Goal: Transaction & Acquisition: Book appointment/travel/reservation

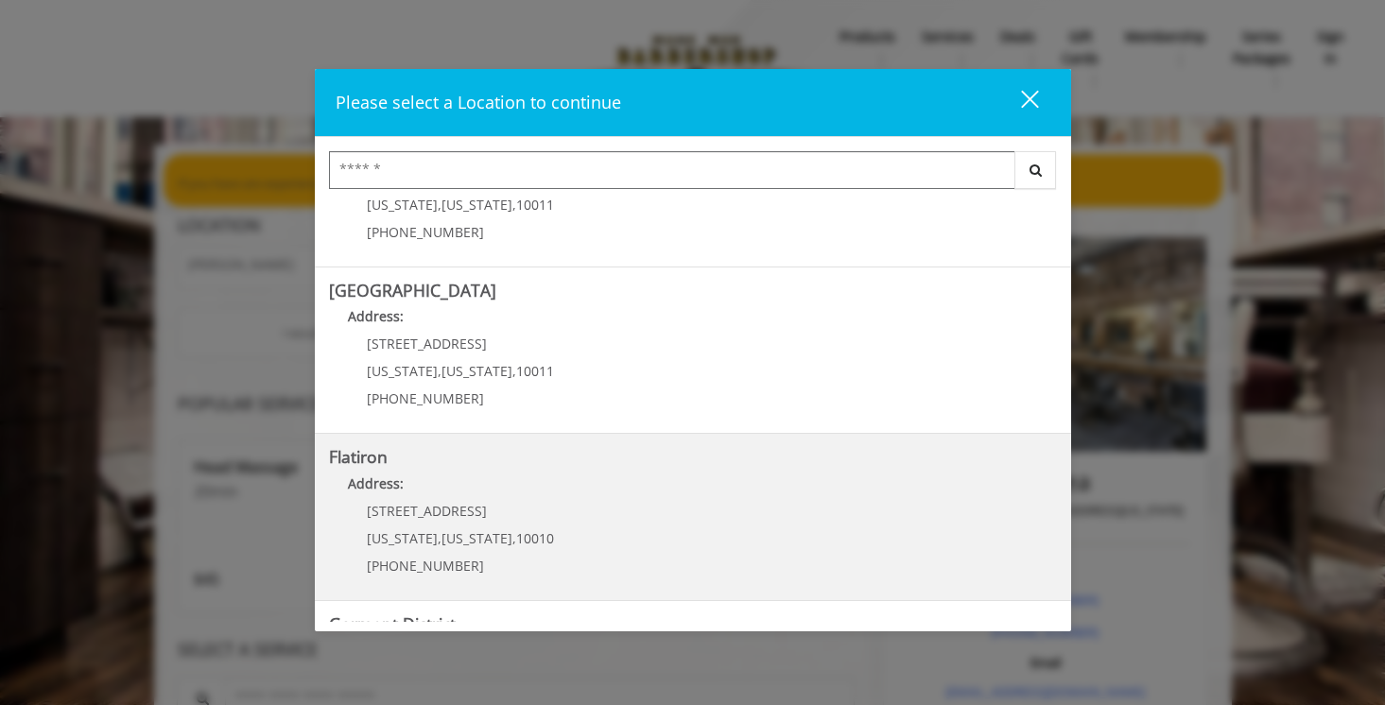
scroll to position [348, 0]
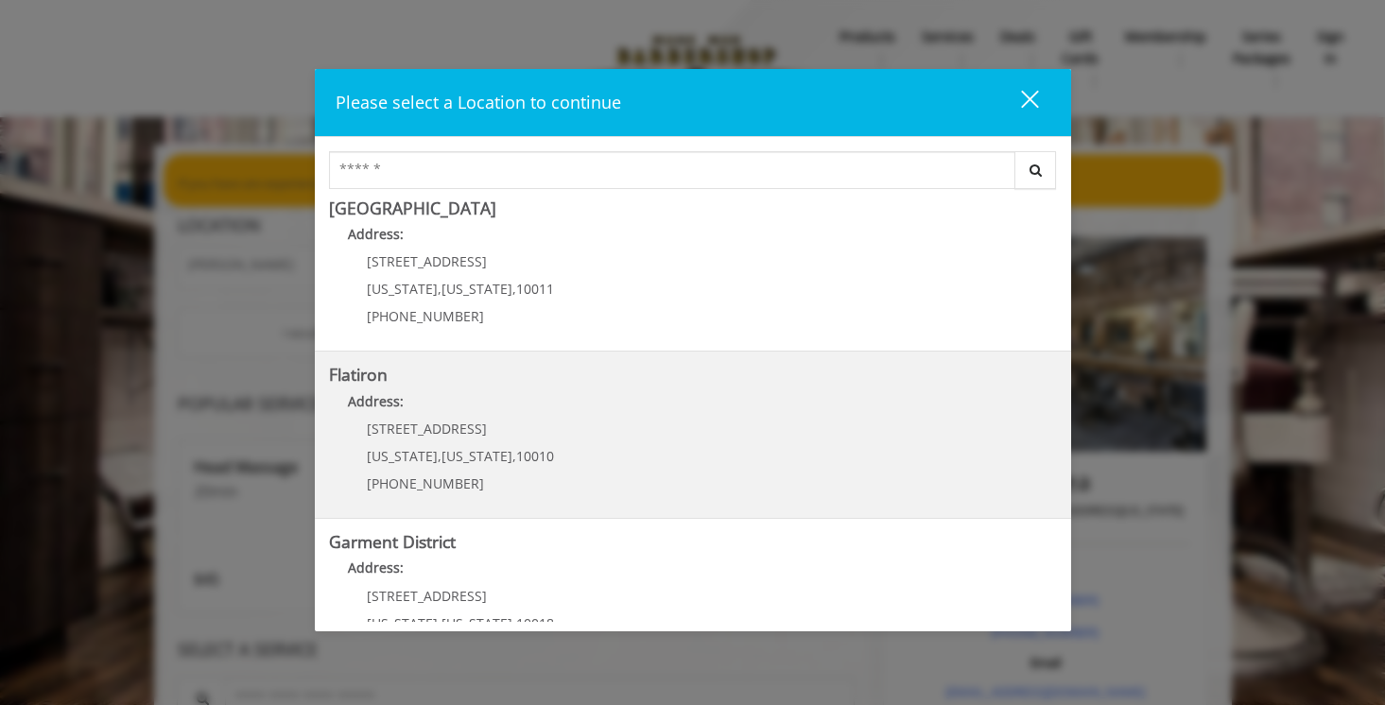
click at [581, 427] on "Flatiron Address: [STREET_ADDRESS][US_STATE][US_STATE] (917) 475-1765" at bounding box center [693, 435] width 728 height 138
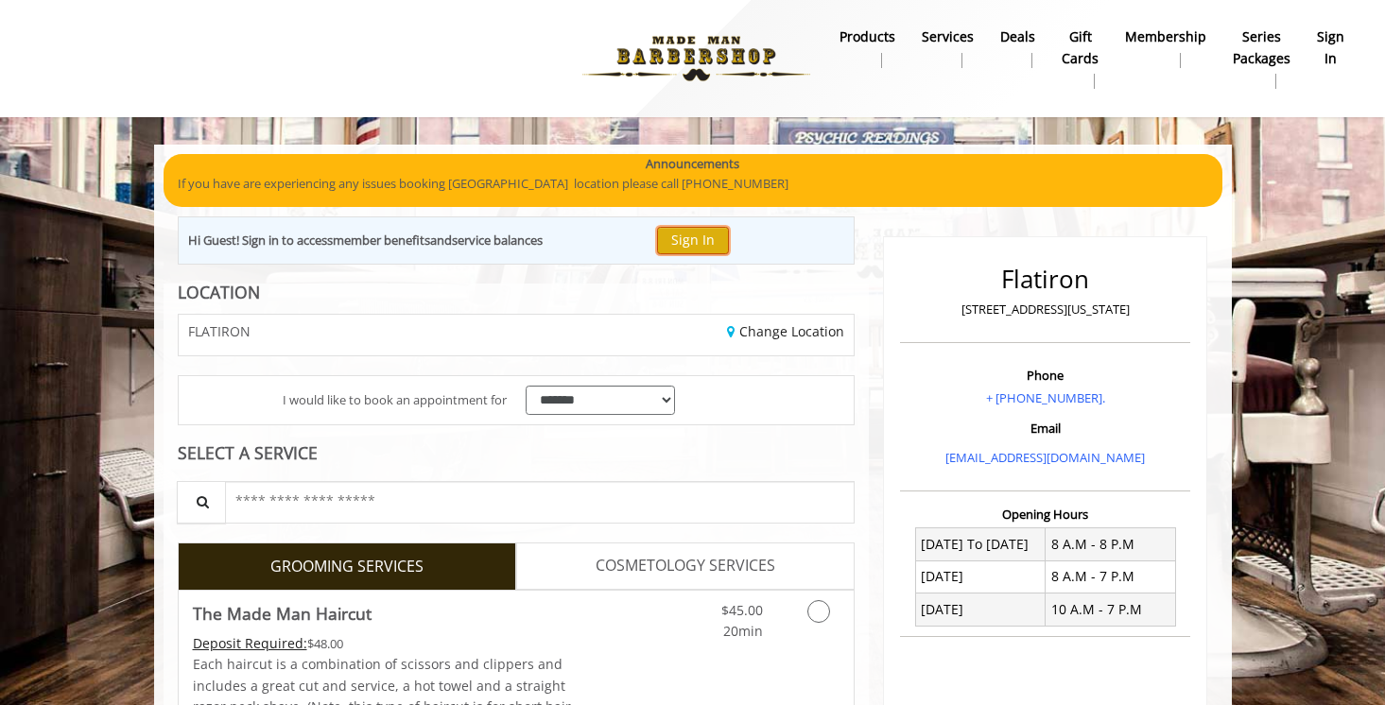
click at [696, 240] on button "Sign In" at bounding box center [693, 240] width 72 height 27
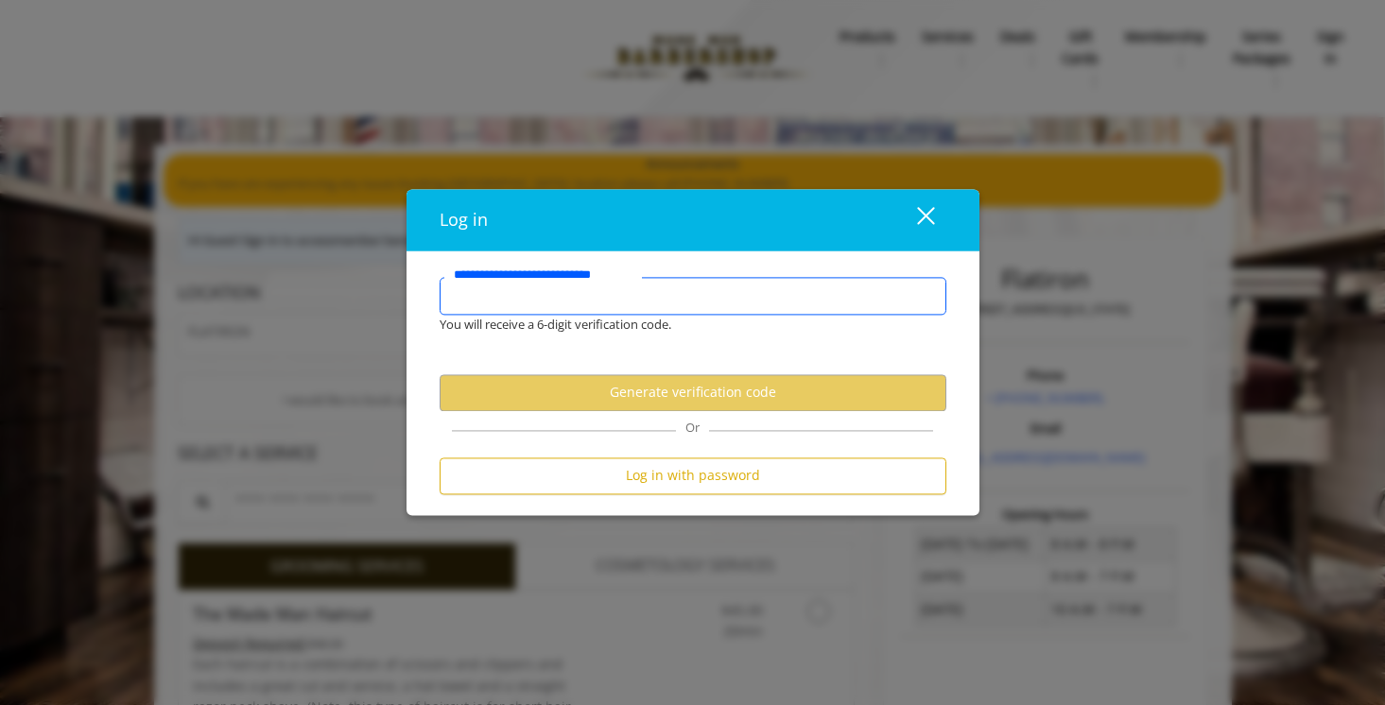
click at [651, 304] on input "**********" at bounding box center [693, 296] width 507 height 38
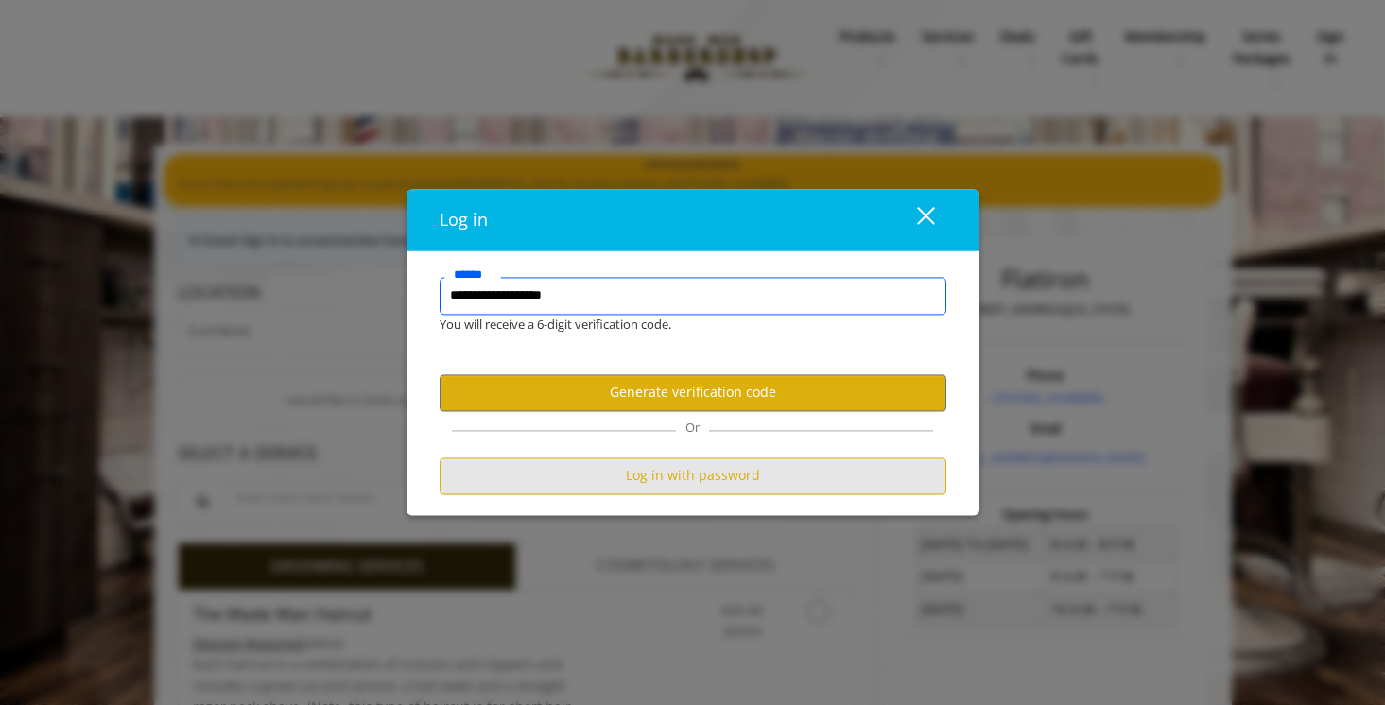
type input "**********"
click at [687, 466] on button "Log in with password" at bounding box center [693, 476] width 507 height 37
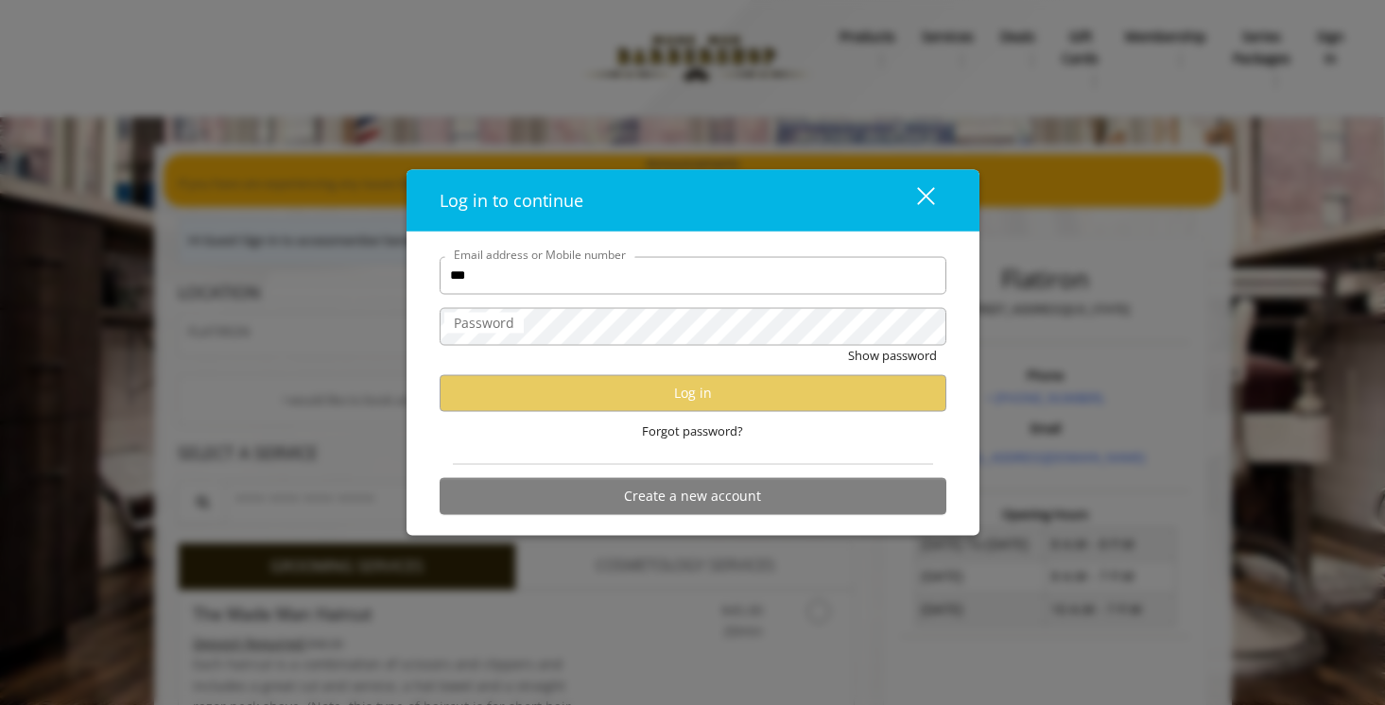
type input "**********"
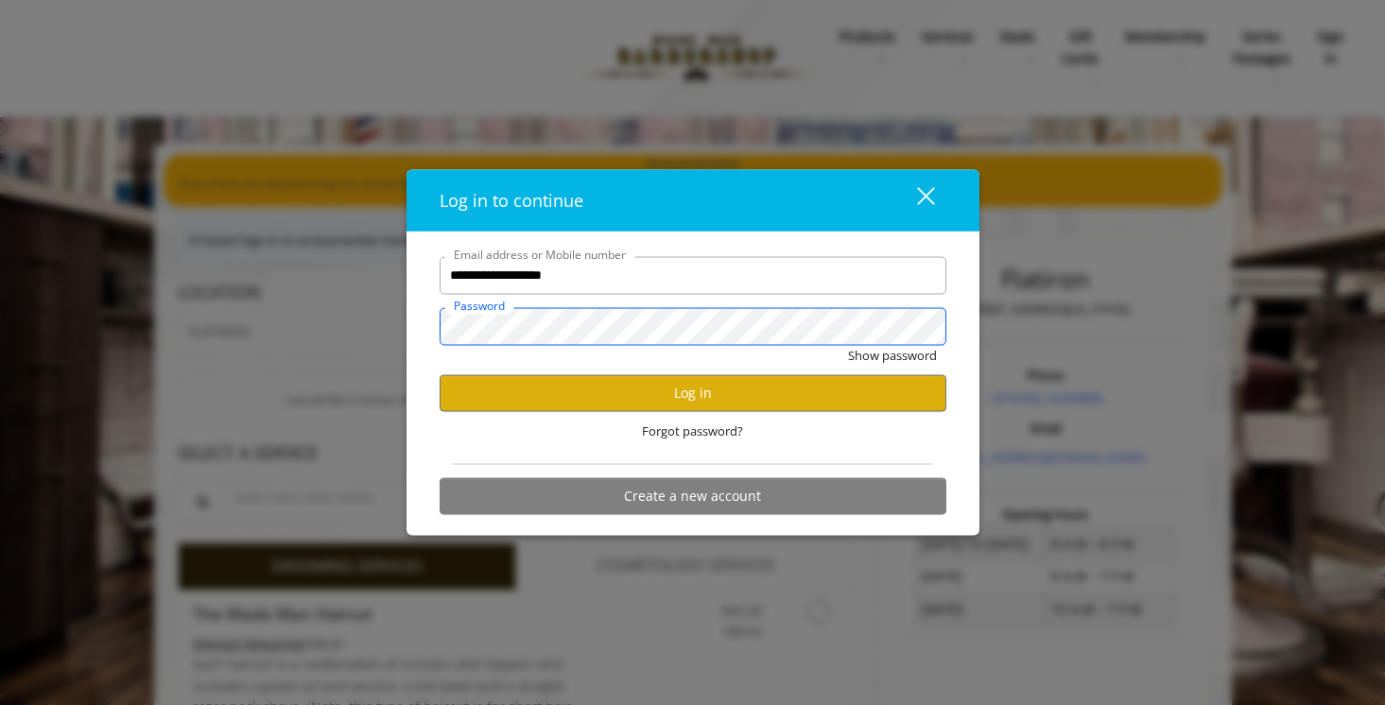
click at [848, 345] on button "Show password" at bounding box center [892, 355] width 89 height 20
click at [694, 392] on button "Log in" at bounding box center [693, 392] width 507 height 37
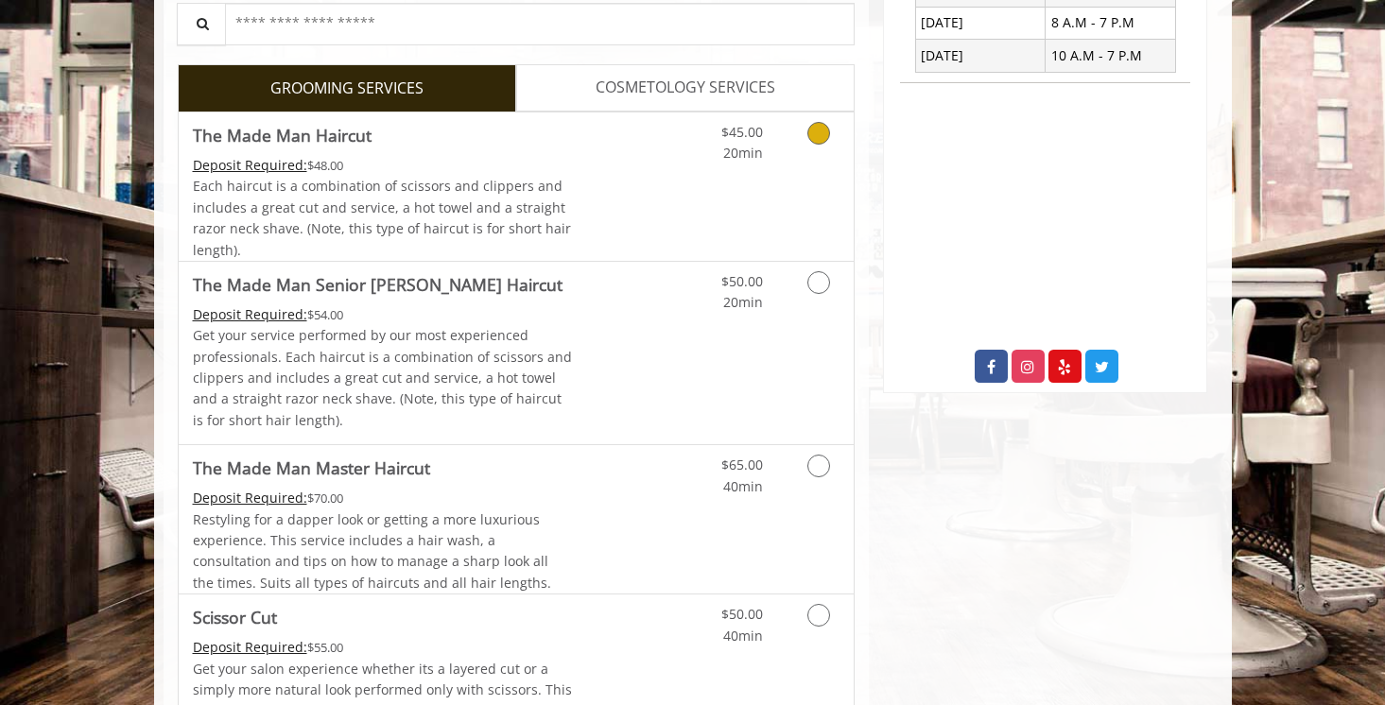
scroll to position [624, 0]
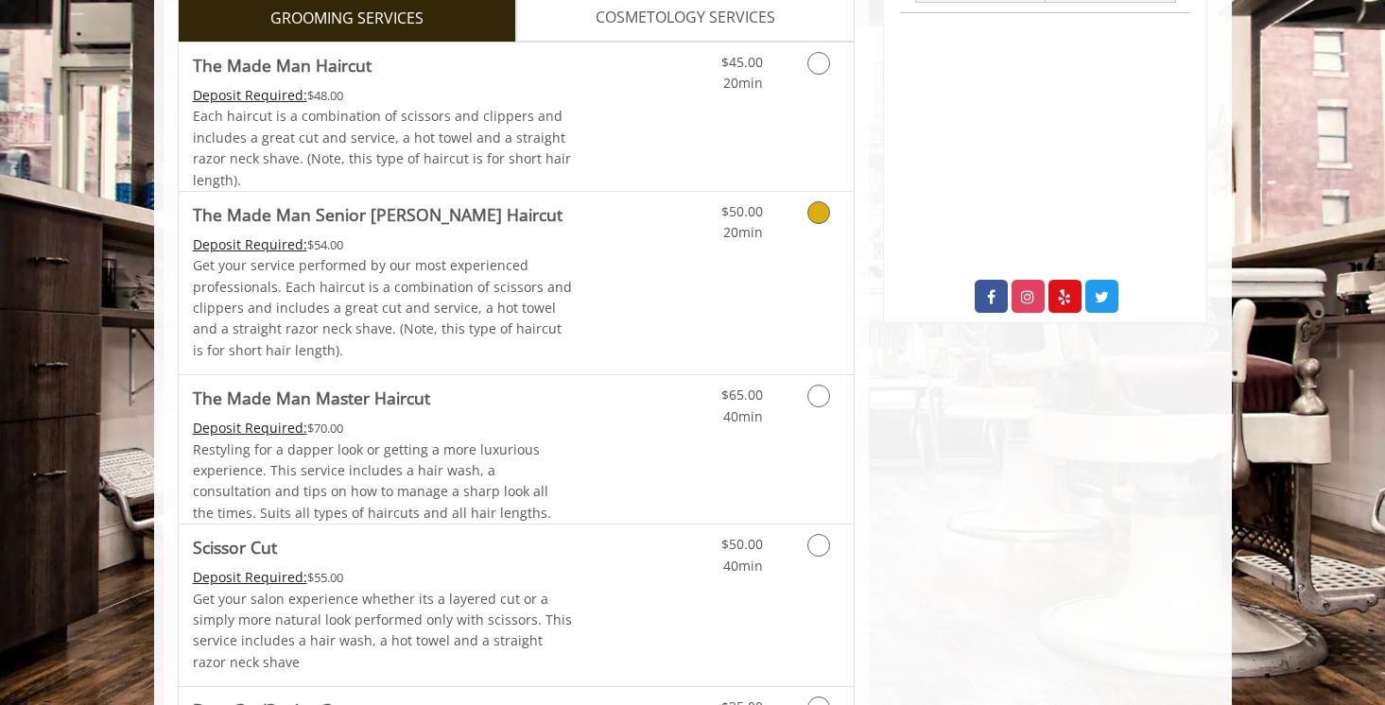
click at [815, 212] on icon "Grooming services" at bounding box center [818, 212] width 23 height 23
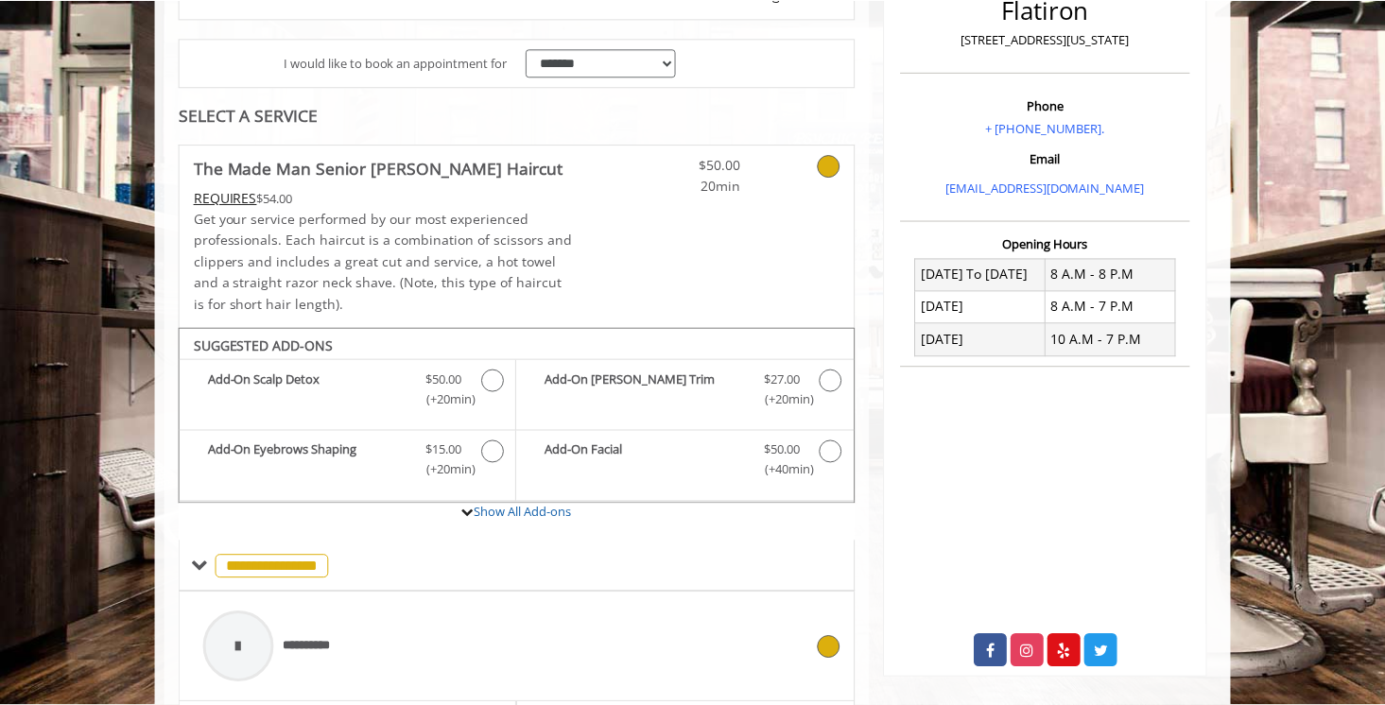
scroll to position [250, 0]
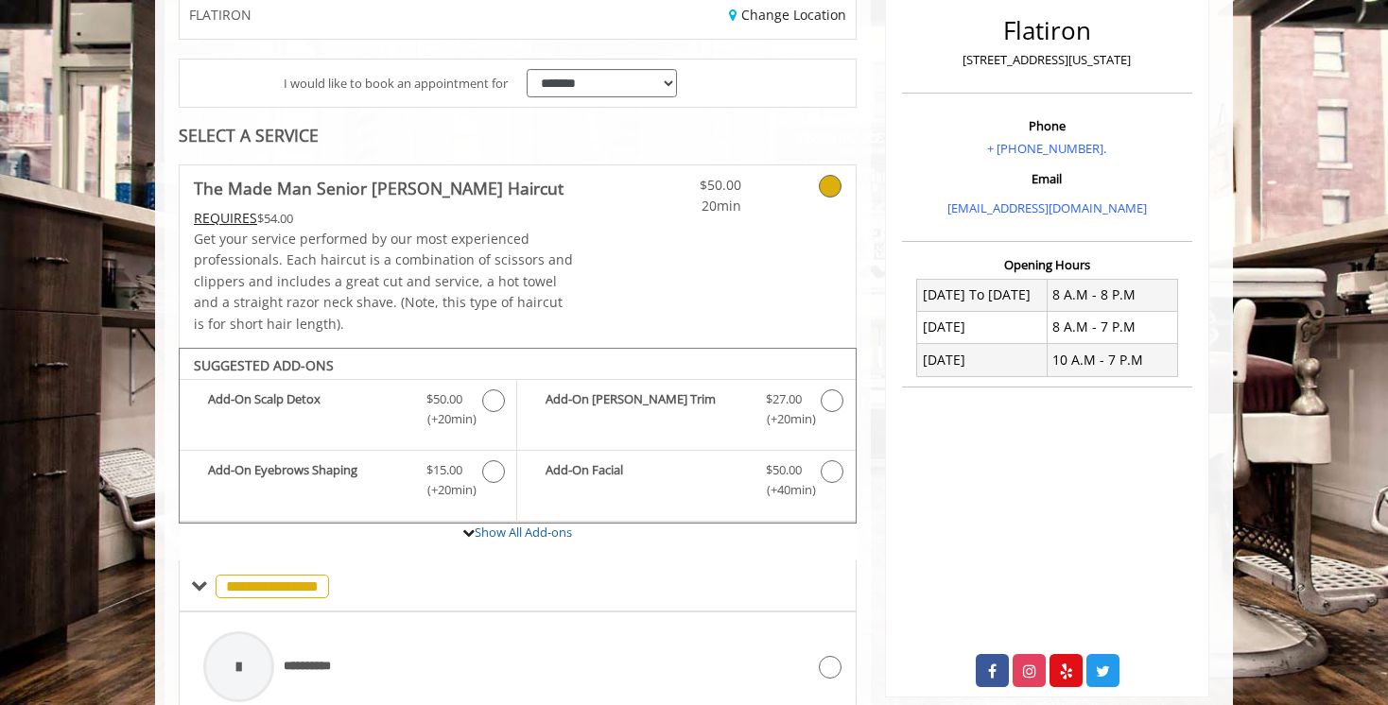
click at [835, 187] on icon at bounding box center [830, 186] width 23 height 23
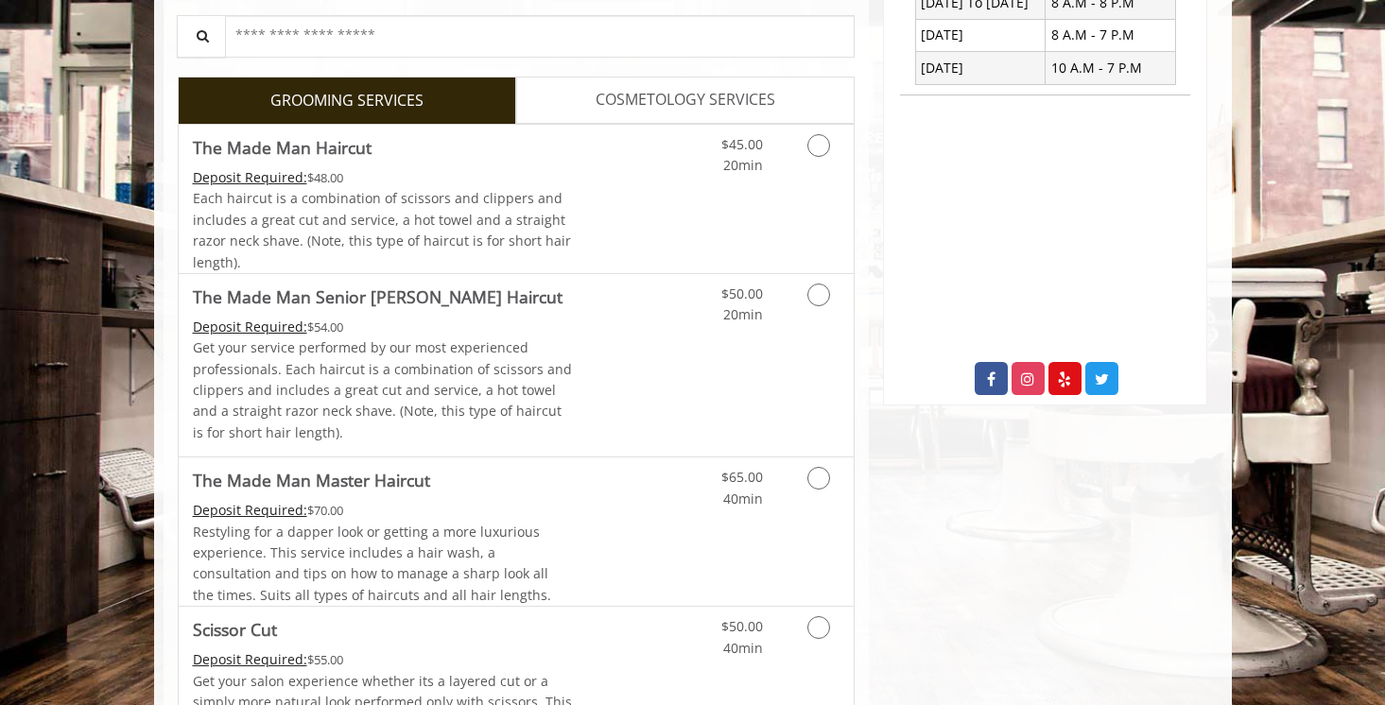
scroll to position [589, 0]
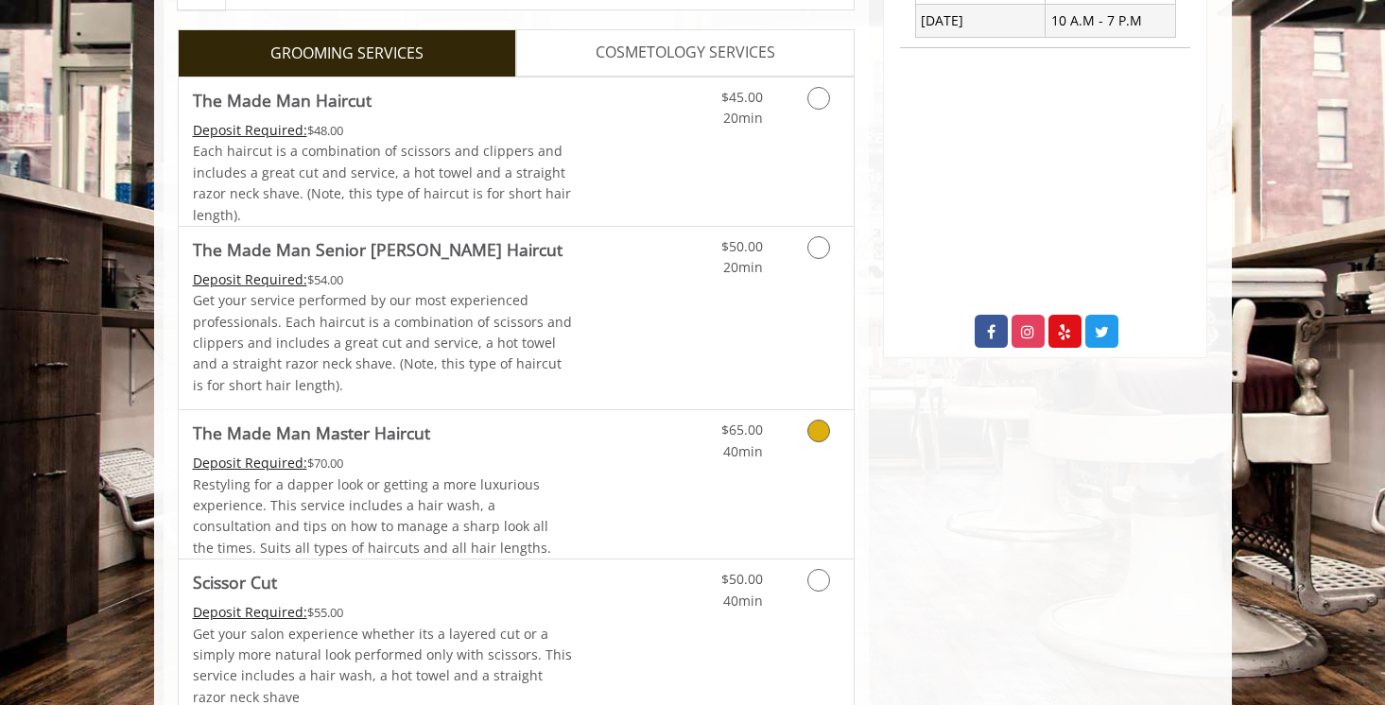
click at [841, 436] on div "Grooming services" at bounding box center [815, 436] width 77 height 52
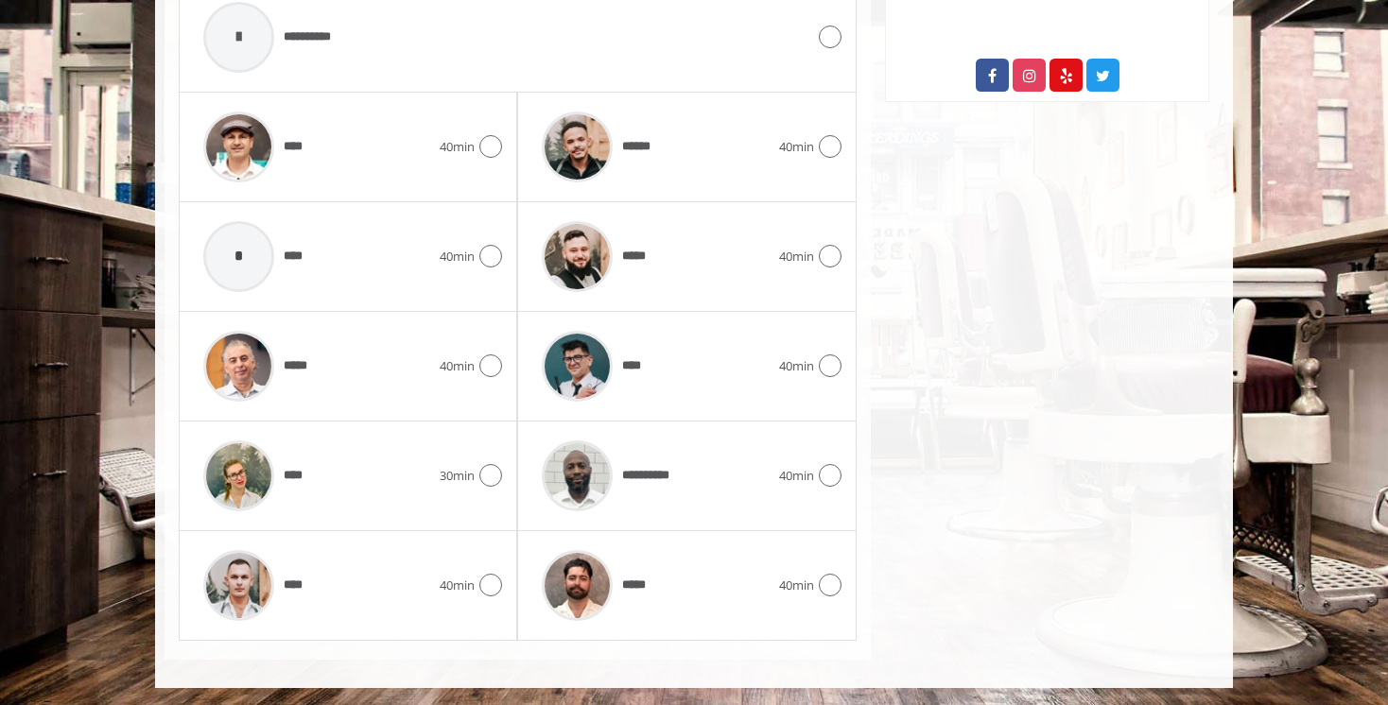
scroll to position [846, 0]
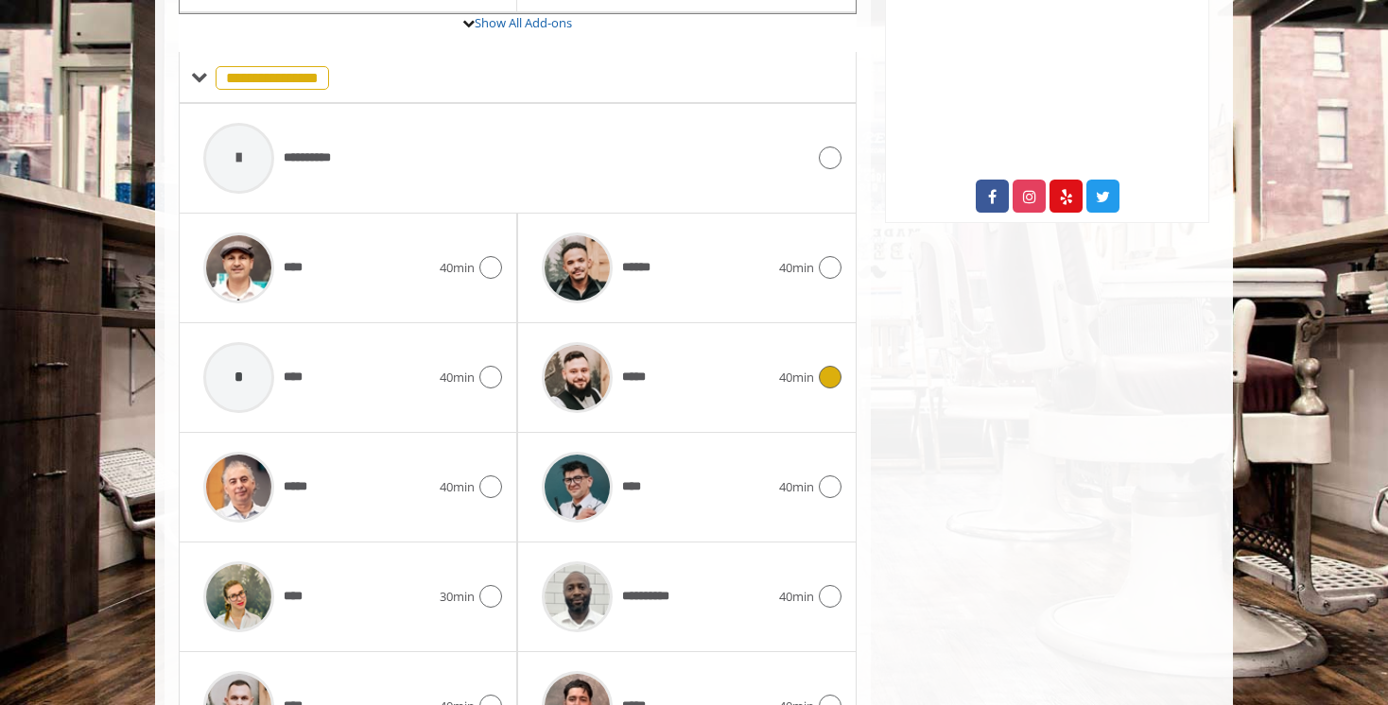
click at [795, 373] on span "40min" at bounding box center [796, 378] width 35 height 20
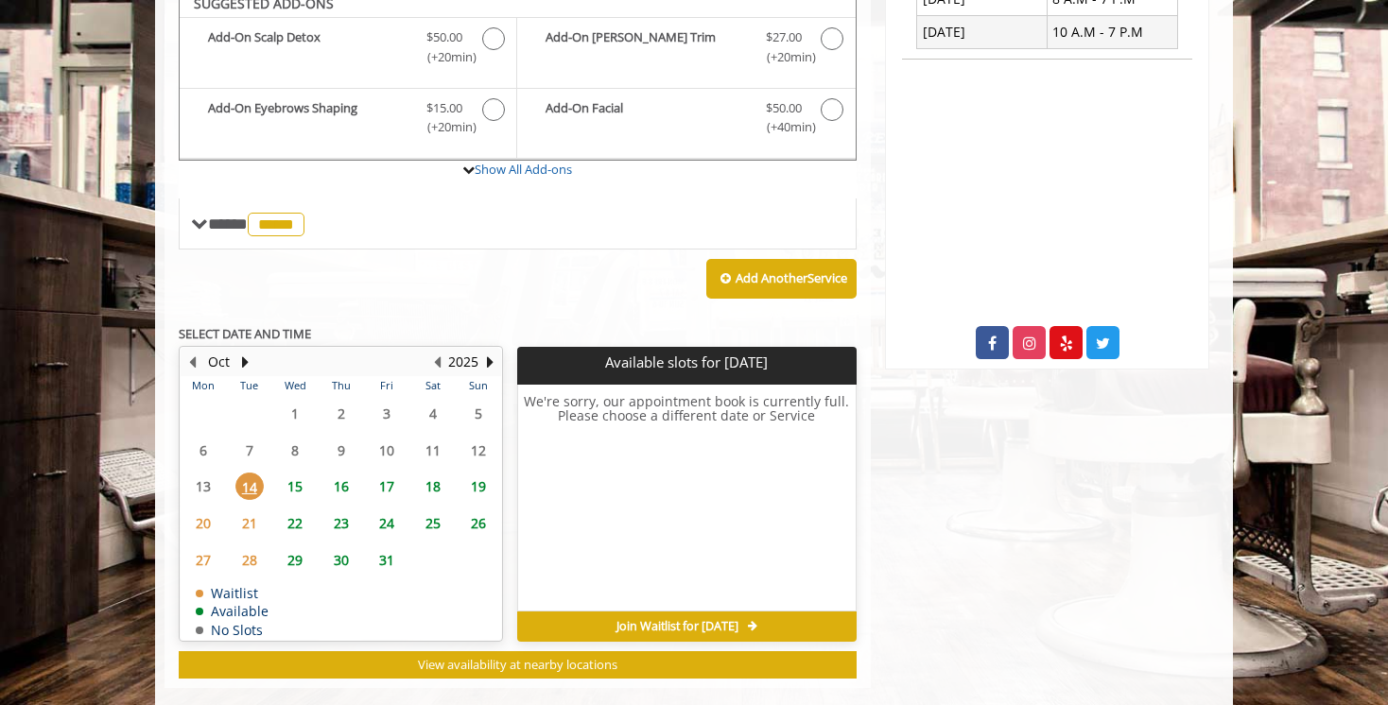
scroll to position [564, 0]
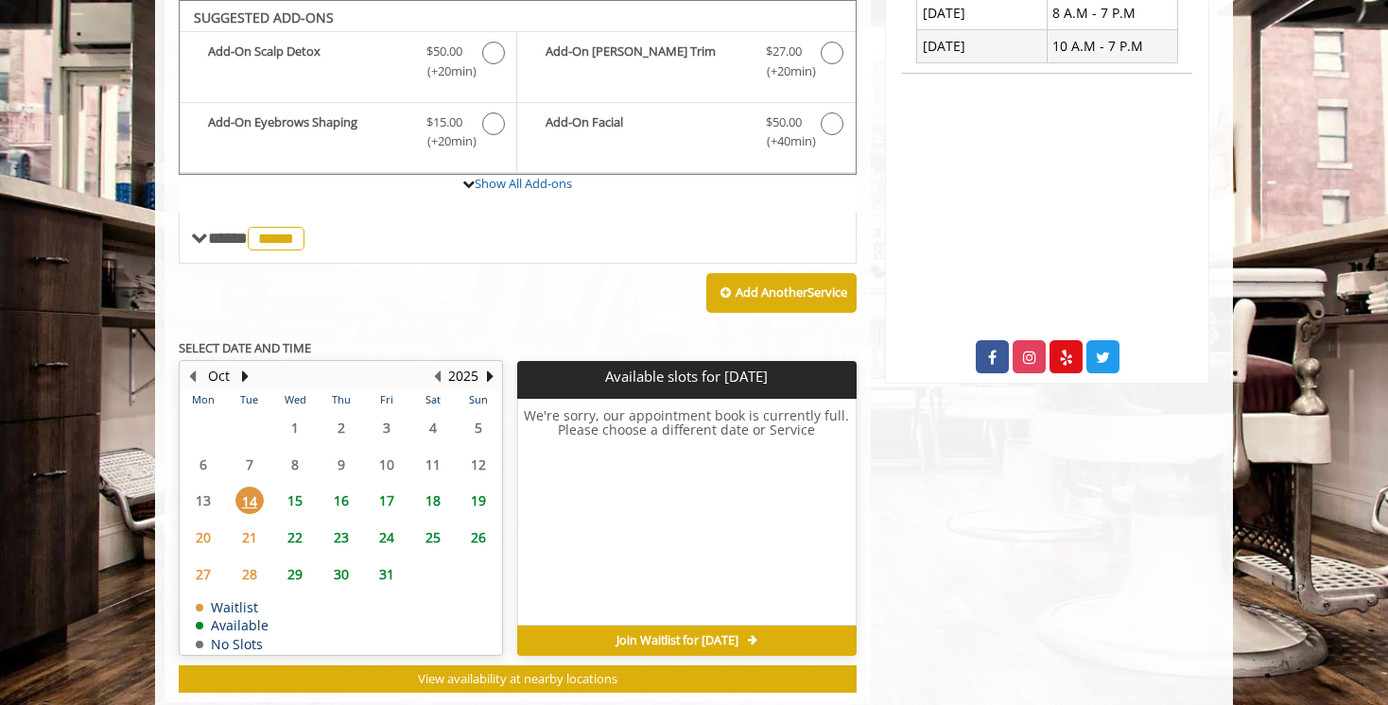
click at [298, 499] on span "15" at bounding box center [295, 500] width 28 height 27
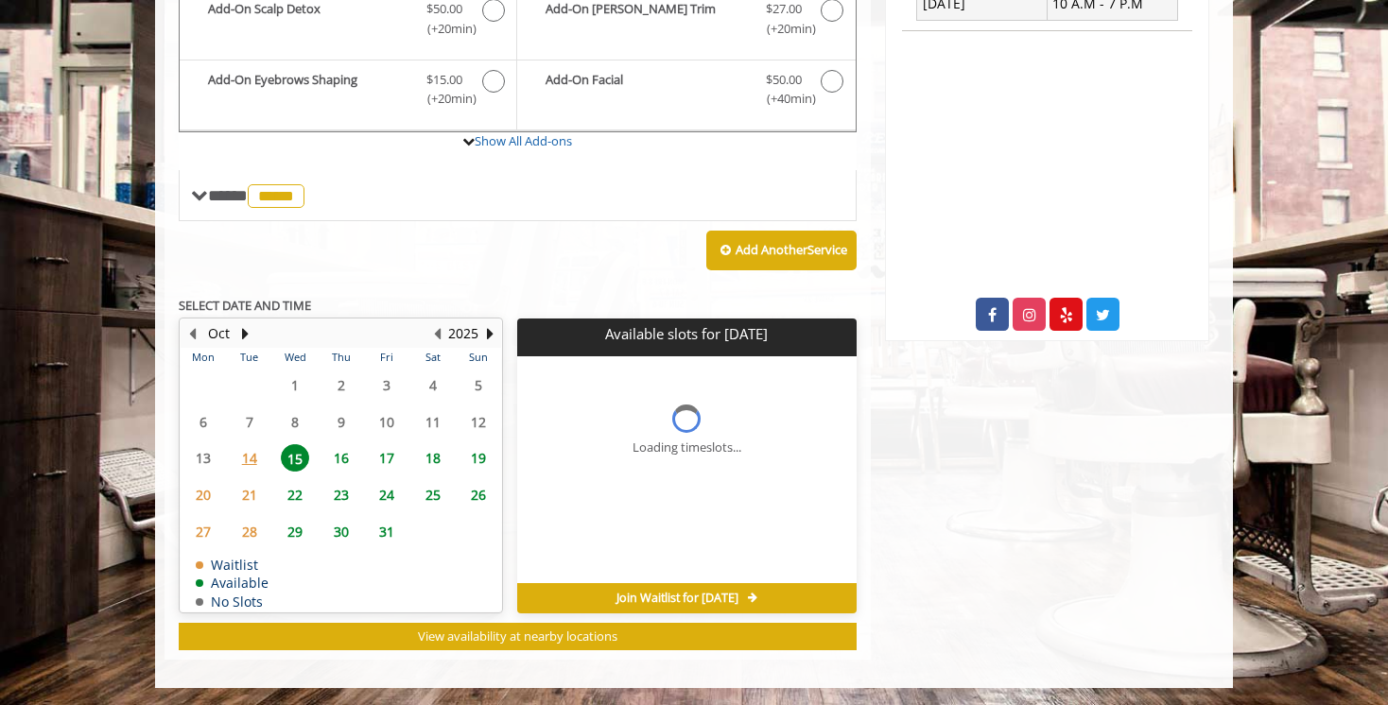
scroll to position [634, 0]
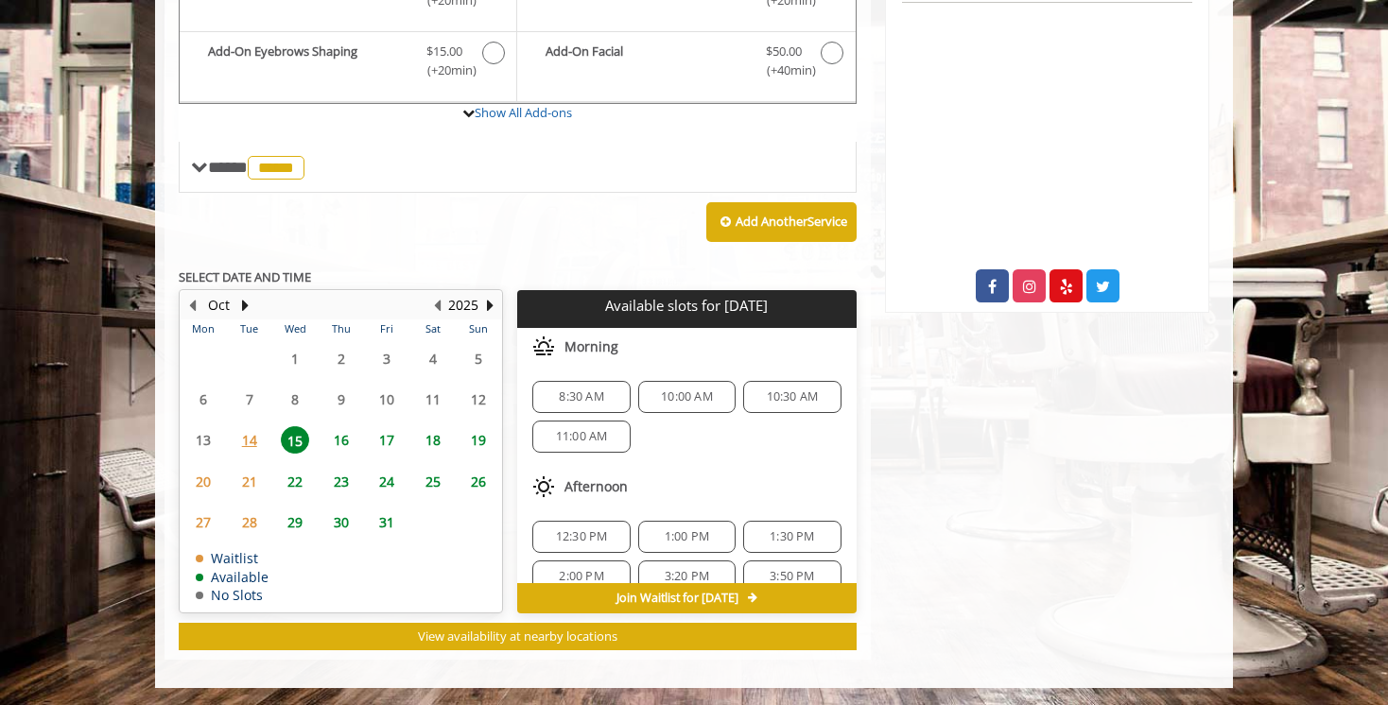
click at [690, 396] on span "10:00 AM" at bounding box center [687, 397] width 52 height 15
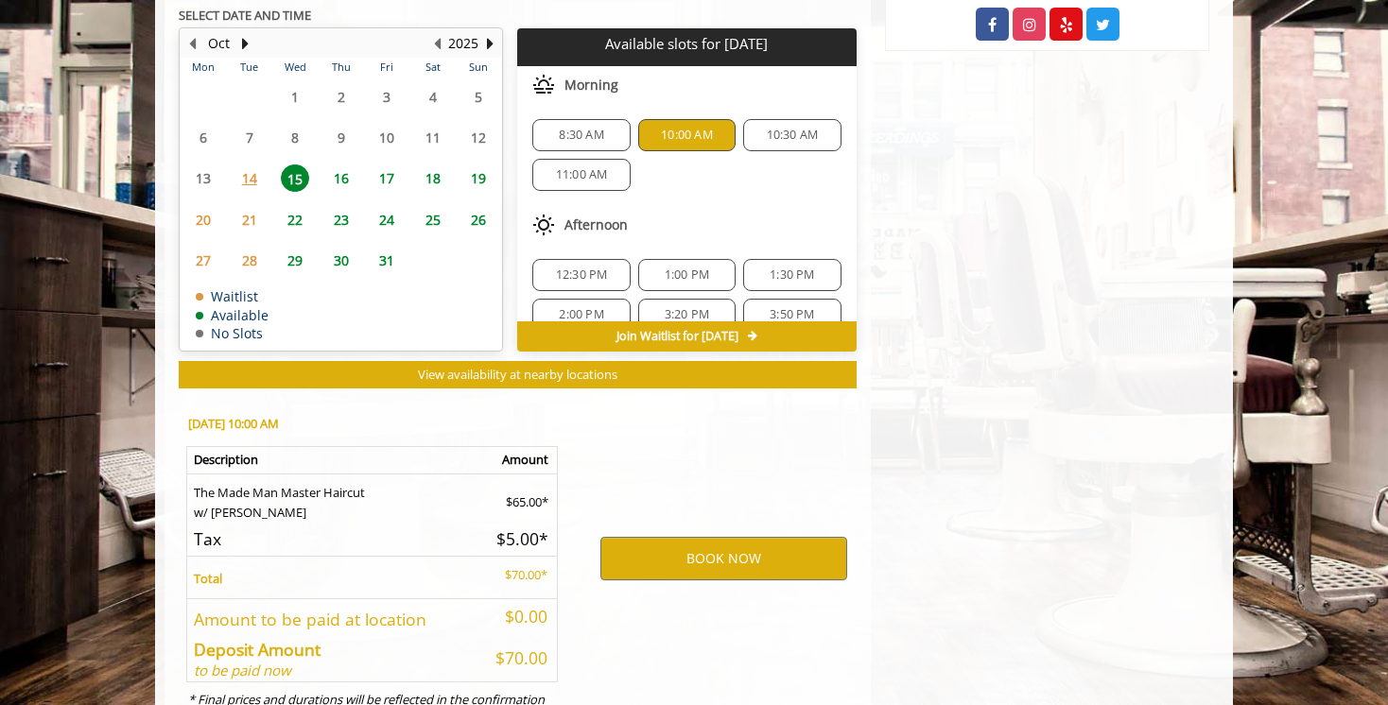
scroll to position [977, 0]
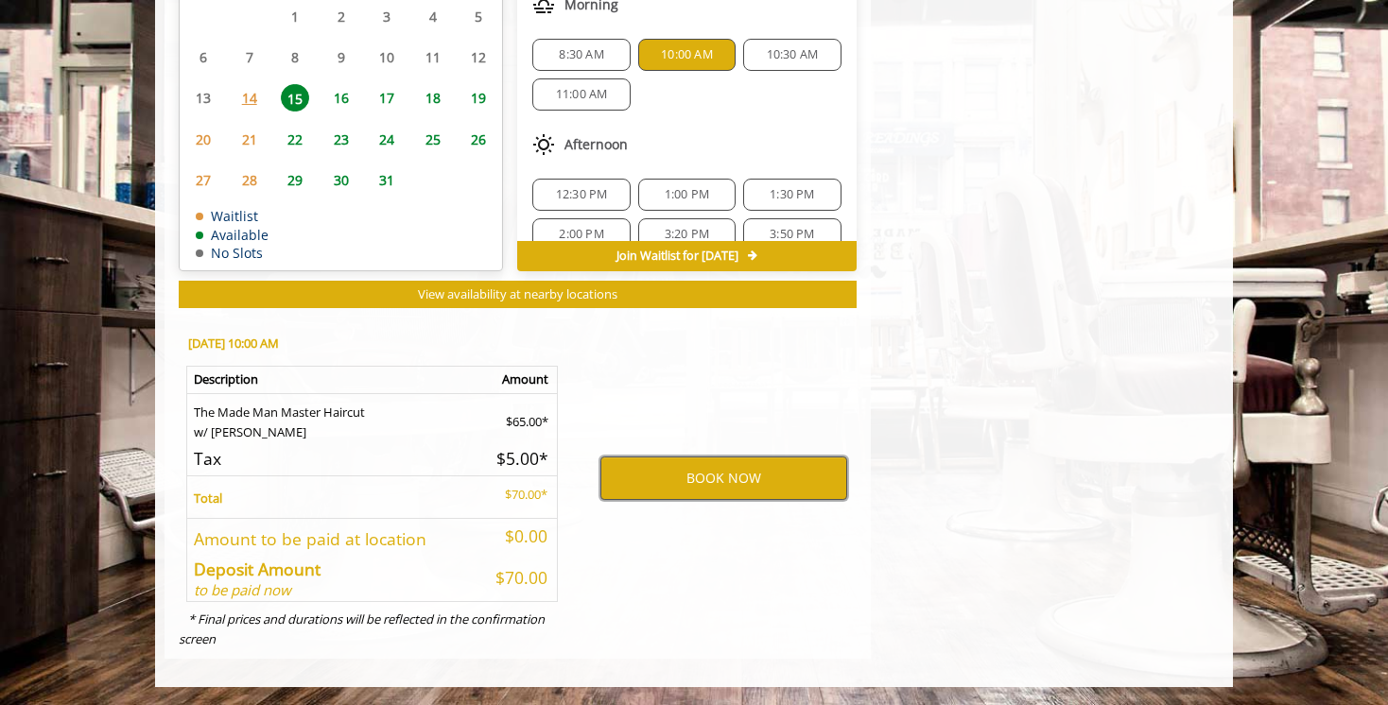
click at [715, 478] on button "BOOK NOW" at bounding box center [723, 478] width 247 height 43
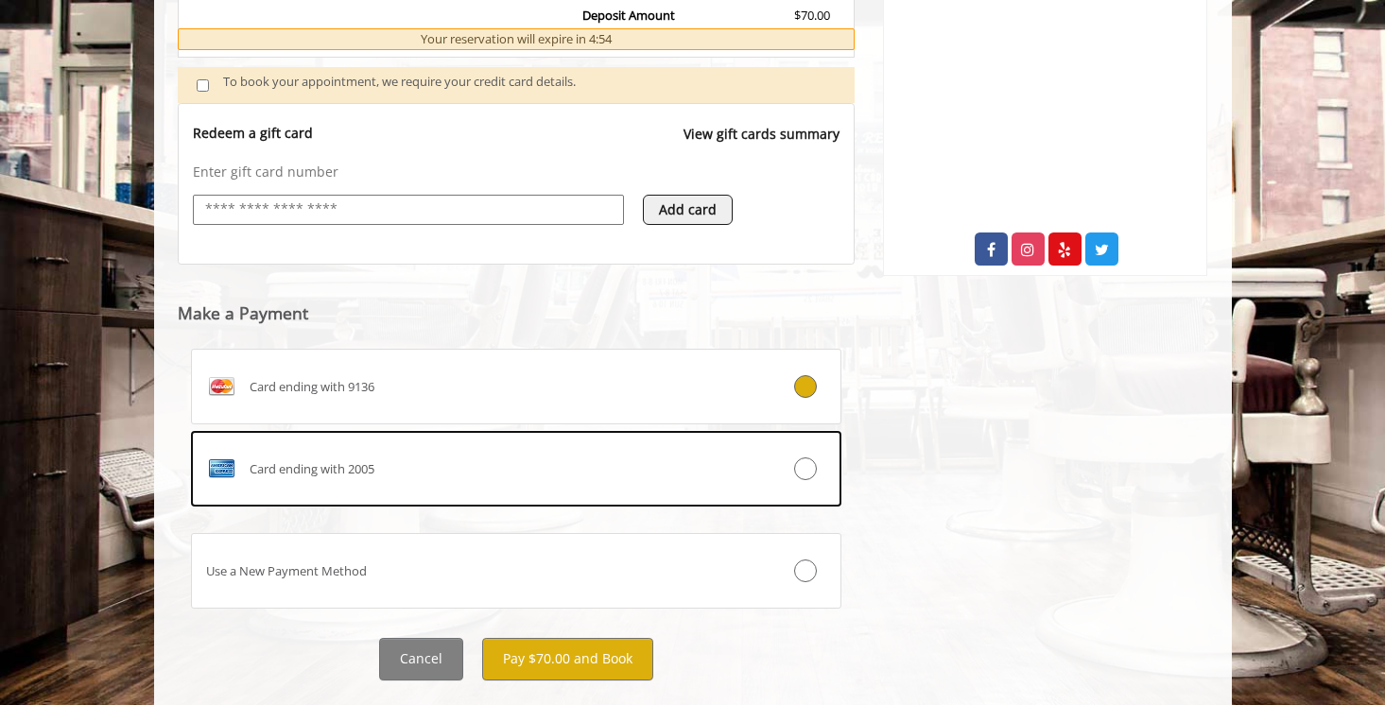
scroll to position [713, 0]
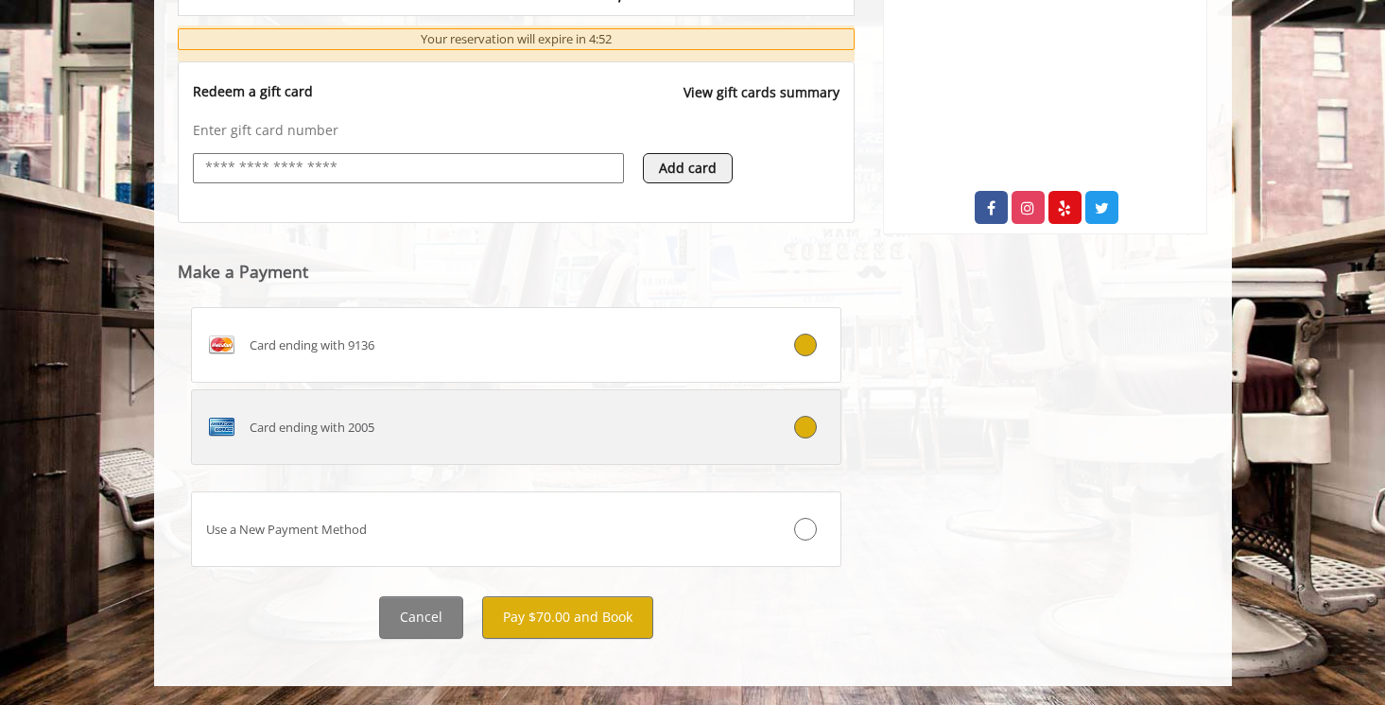
click at [796, 426] on icon at bounding box center [805, 427] width 23 height 23
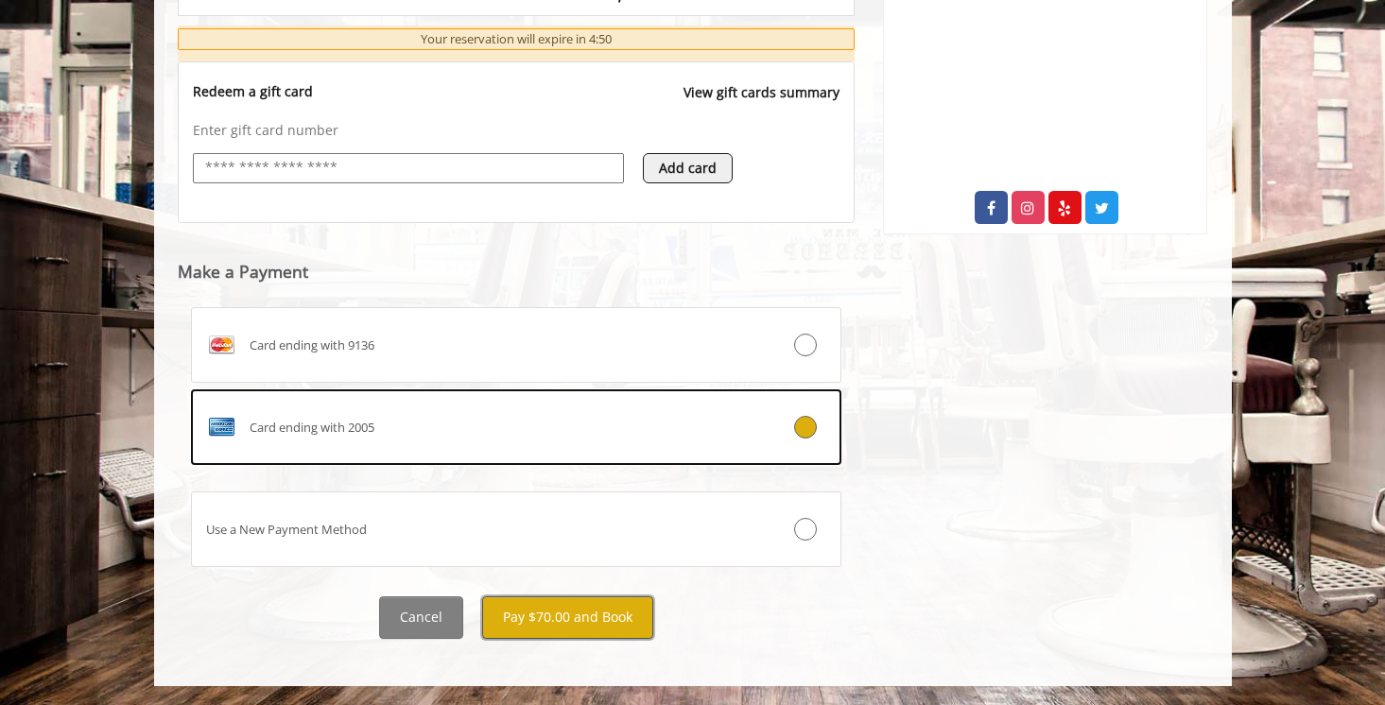
click at [583, 609] on button "Pay $70.00 and Book" at bounding box center [567, 618] width 171 height 43
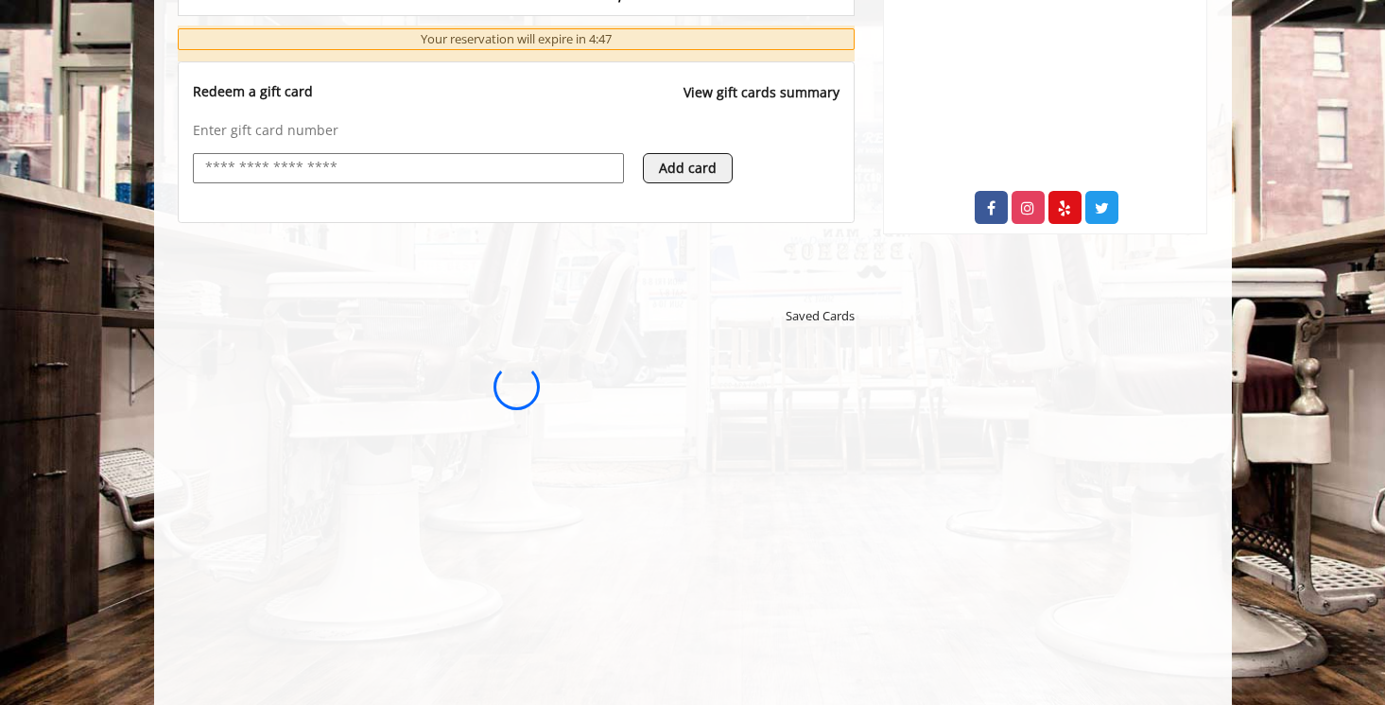
scroll to position [0, 0]
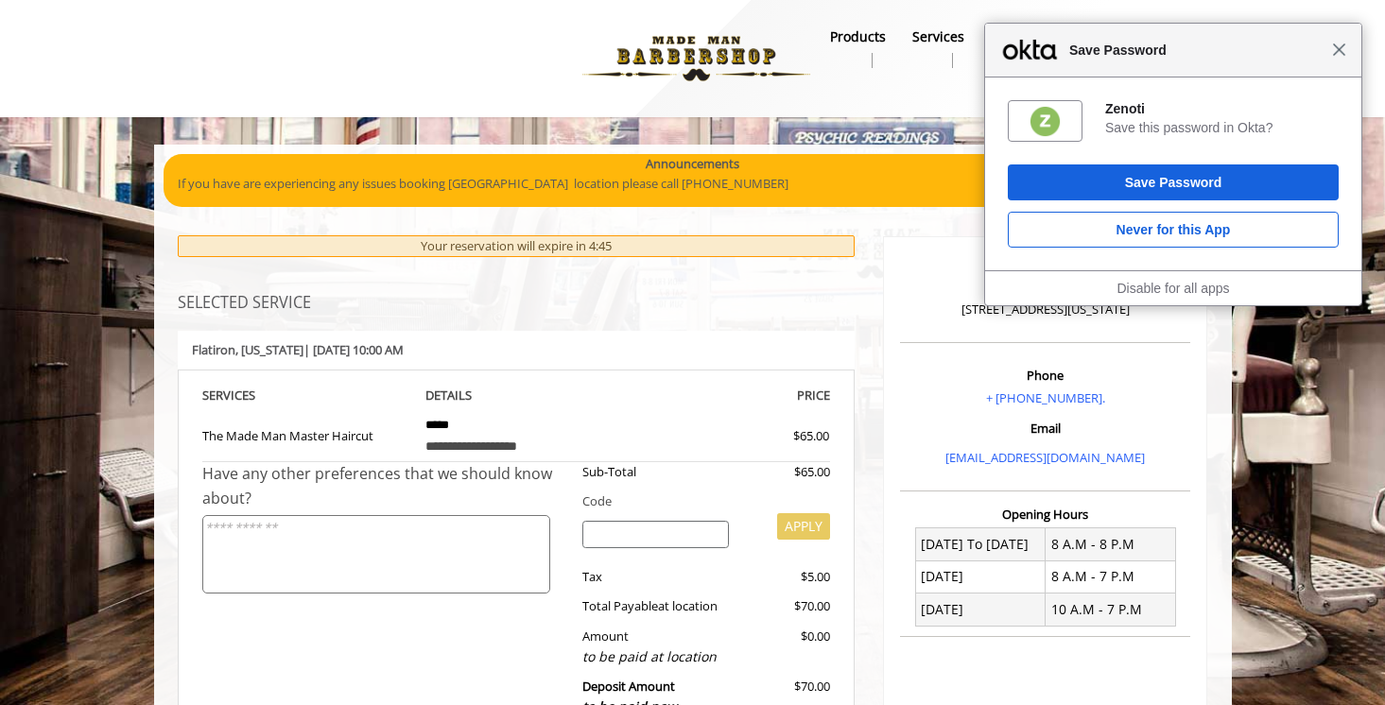
click at [1337, 50] on span "Close" at bounding box center [1339, 50] width 14 height 14
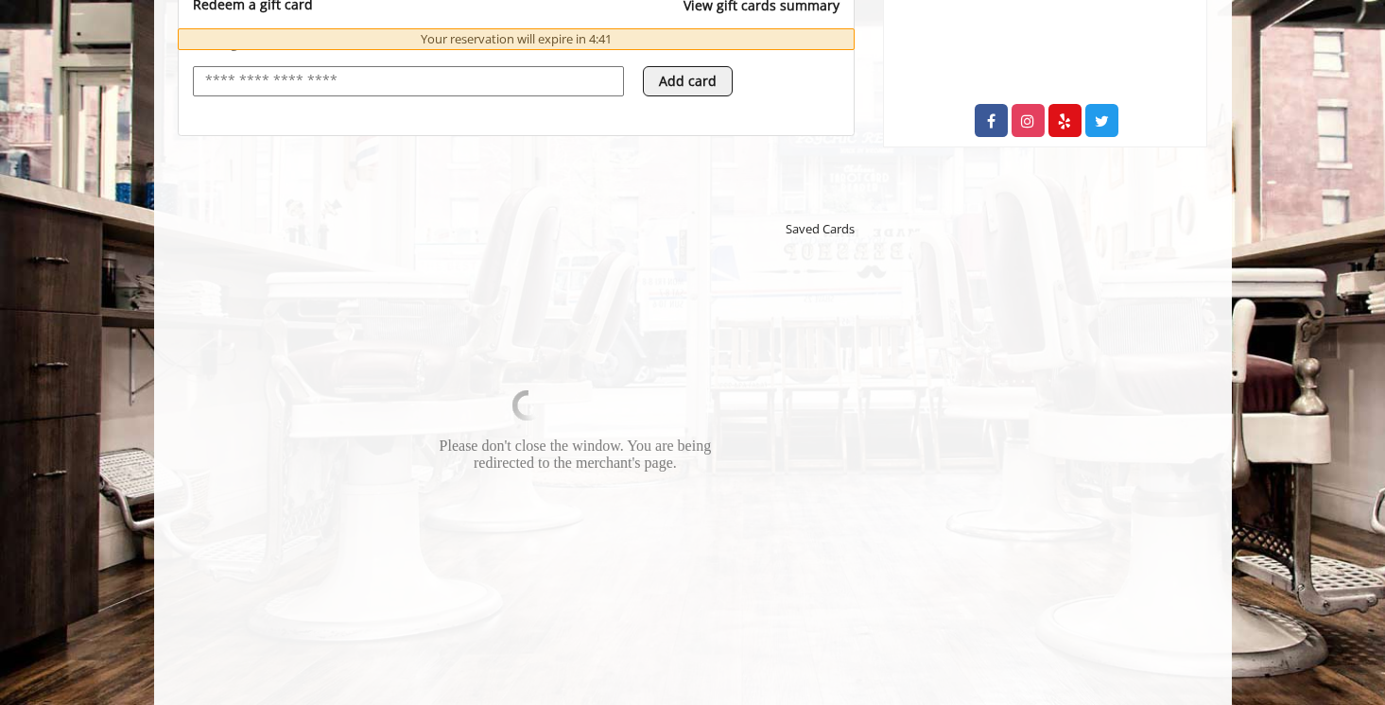
scroll to position [805, 0]
